Goal: Book appointment/travel/reservation

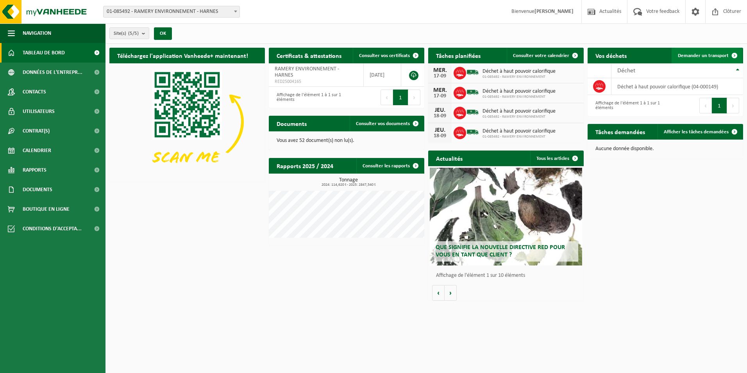
click at [712, 53] on span "Demander un transport" at bounding box center [703, 55] width 51 height 5
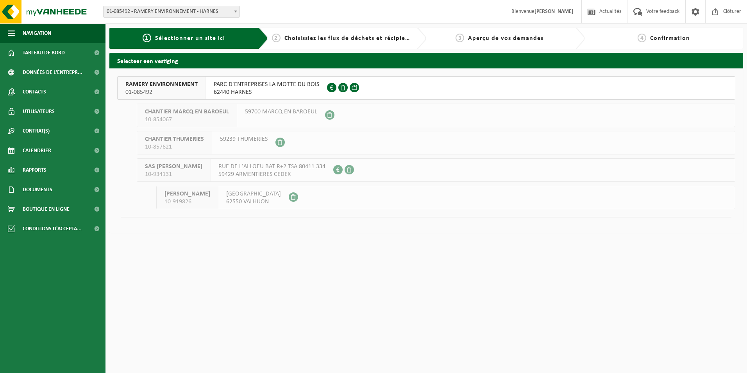
click at [263, 88] on span "PARC D'ENTREPRISES LA MOTTE DU BOIS" at bounding box center [267, 84] width 106 height 8
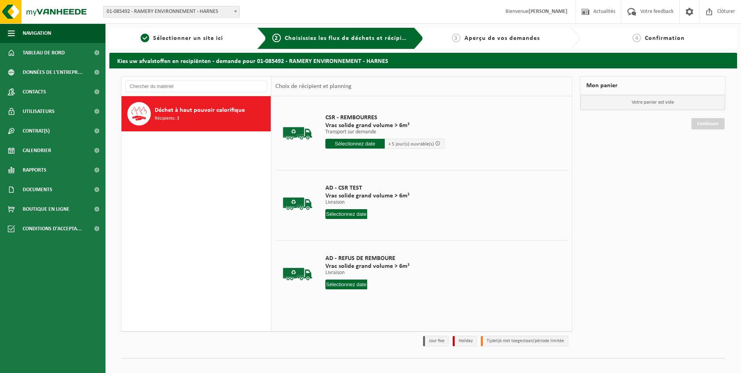
click at [239, 115] on div "Déchet à haut pouvoir calorifique Récipients: 3" at bounding box center [212, 113] width 114 height 23
click at [359, 144] on input "text" at bounding box center [355, 144] width 59 height 10
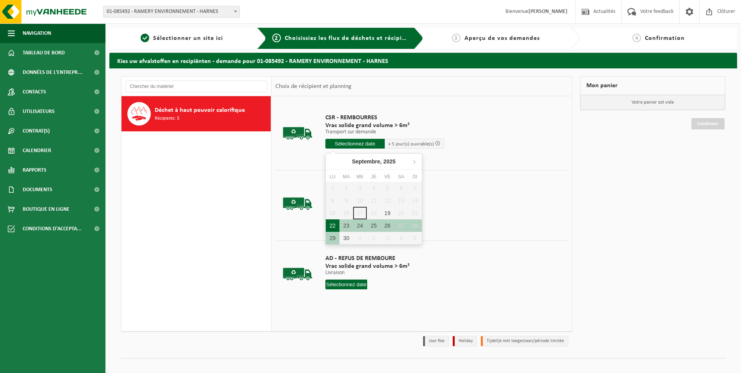
click at [332, 227] on div "22" at bounding box center [333, 225] width 14 height 13
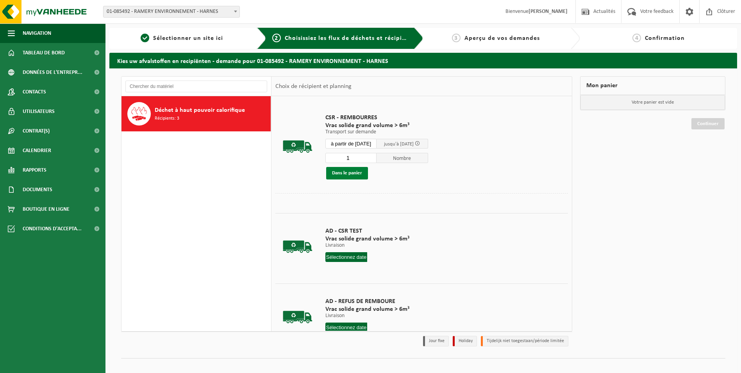
click at [359, 175] on button "Dans le panier" at bounding box center [347, 173] width 42 height 13
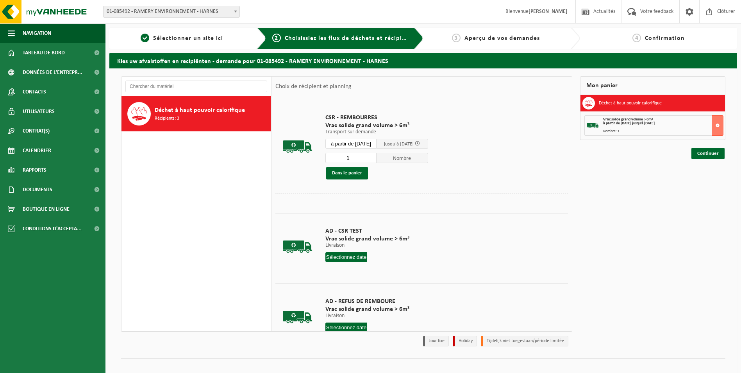
click at [370, 143] on input "à partir de 2025-09-22" at bounding box center [352, 144] width 52 height 10
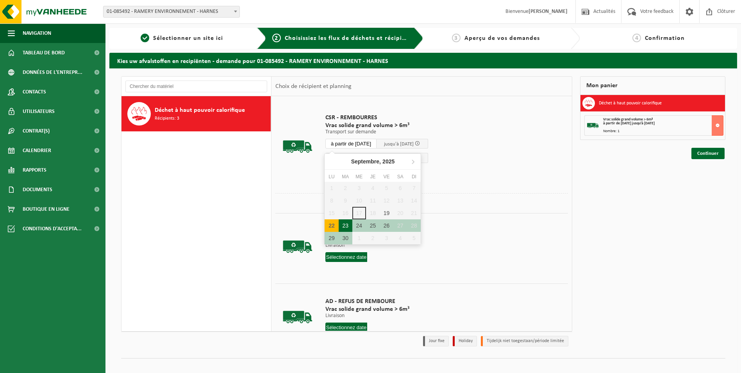
click at [345, 222] on div "23" at bounding box center [346, 225] width 14 height 13
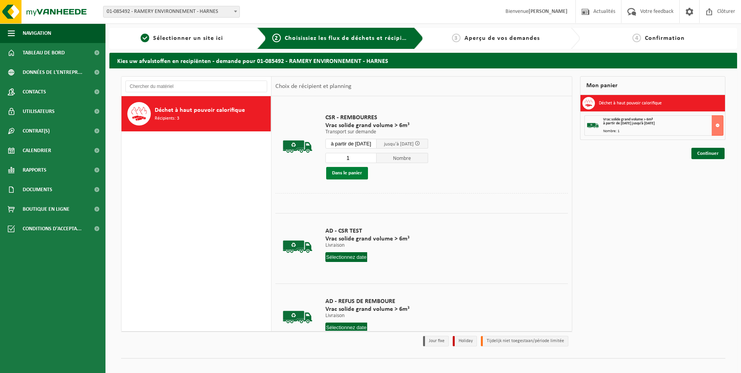
click at [351, 173] on button "Dans le panier" at bounding box center [347, 173] width 42 height 13
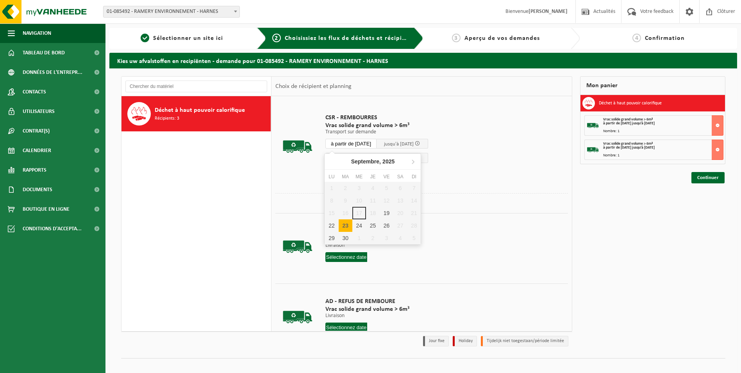
click at [369, 143] on input "à partir de 2025-09-23" at bounding box center [352, 144] width 52 height 10
click at [357, 226] on div "24" at bounding box center [359, 225] width 14 height 13
click at [349, 172] on button "Dans le panier" at bounding box center [347, 173] width 42 height 13
click at [362, 143] on input "à partir de 2025-09-24" at bounding box center [352, 144] width 52 height 10
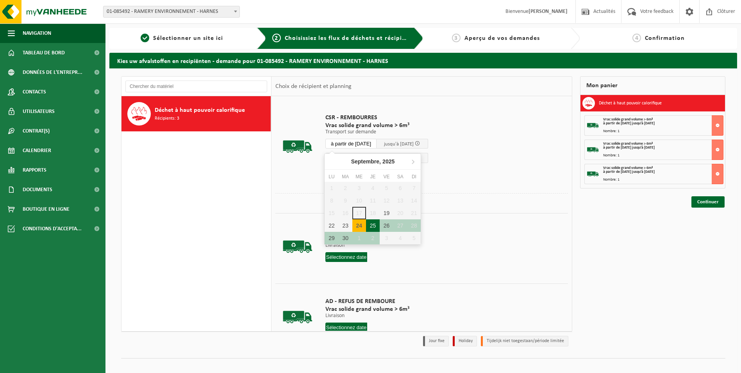
click at [373, 225] on div "25" at bounding box center [373, 225] width 14 height 13
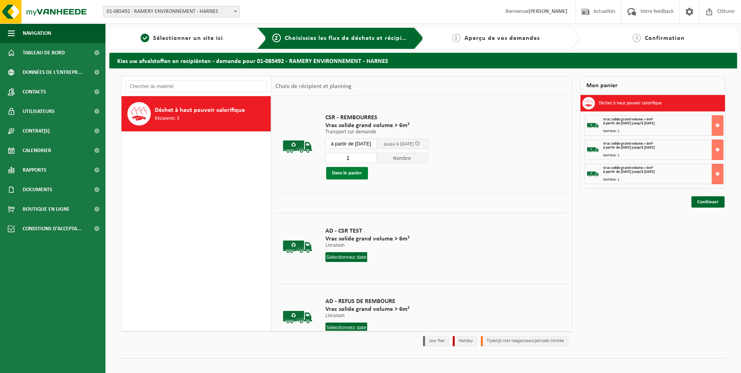
click at [347, 174] on button "Dans le panier" at bounding box center [347, 173] width 42 height 13
click at [361, 145] on input "à partir de 2025-09-25" at bounding box center [352, 144] width 52 height 10
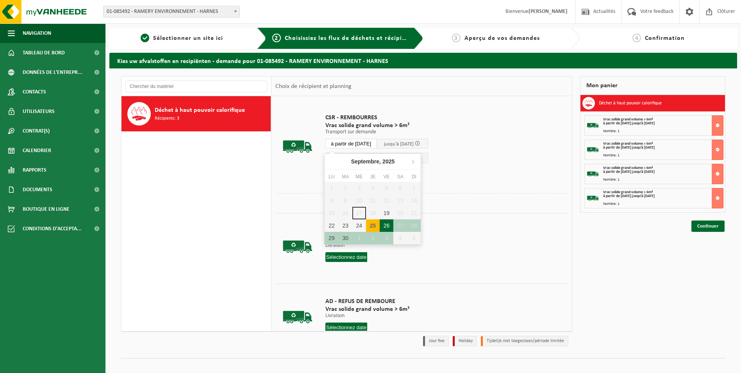
click at [385, 223] on div "26" at bounding box center [387, 225] width 14 height 13
type input "à partir de 2025-09-26"
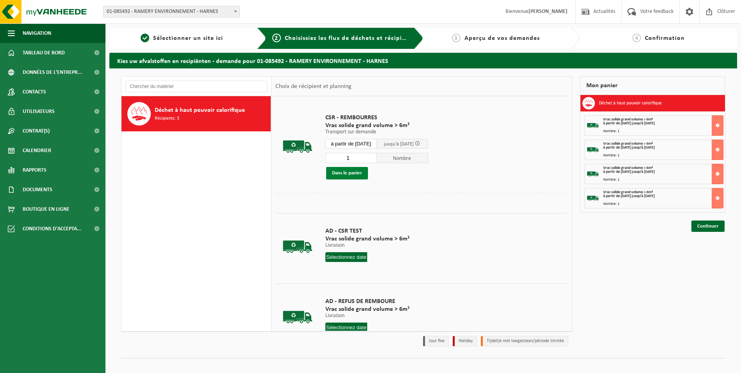
click at [355, 171] on button "Dans le panier" at bounding box center [347, 173] width 42 height 13
click at [705, 249] on link "Continuer" at bounding box center [708, 250] width 33 height 11
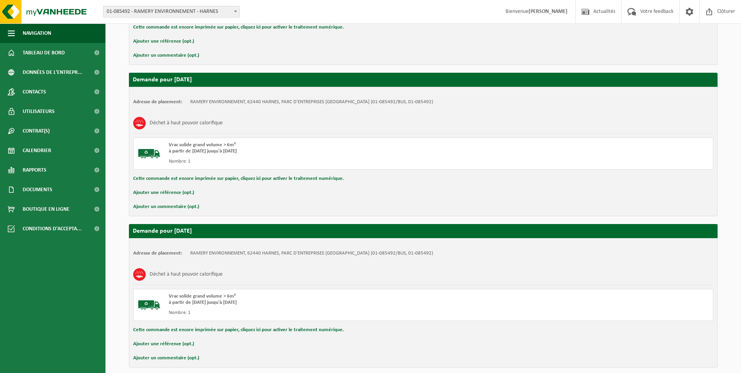
scroll to position [576, 0]
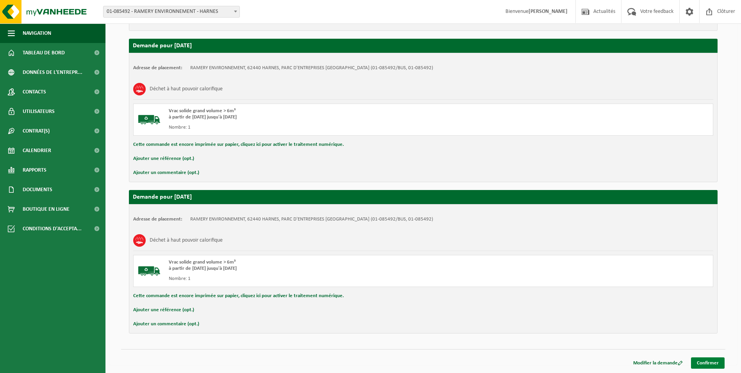
click at [714, 363] on link "Confirmer" at bounding box center [708, 362] width 34 height 11
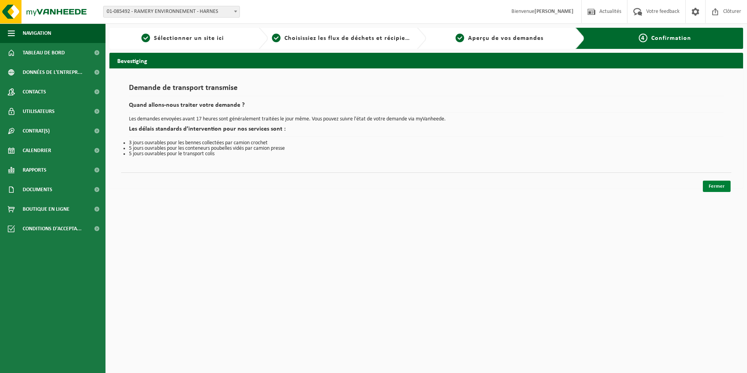
click at [717, 190] on link "Fermer" at bounding box center [717, 186] width 28 height 11
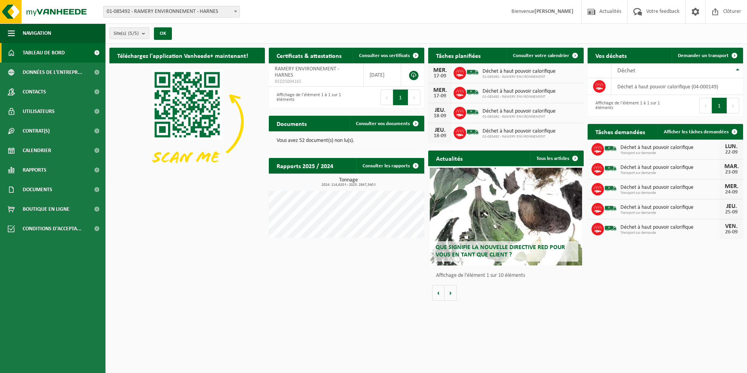
click at [47, 48] on span "Tableau de bord" at bounding box center [44, 53] width 42 height 20
